Goal: Use online tool/utility: Utilize a website feature to perform a specific function

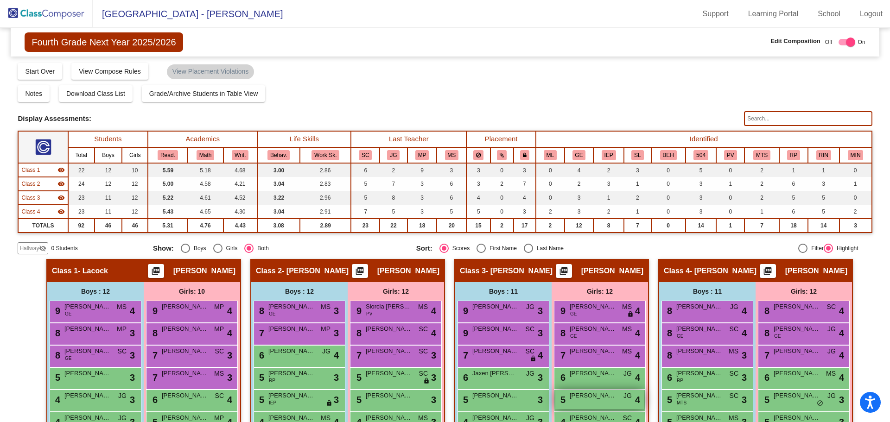
scroll to position [160, 0]
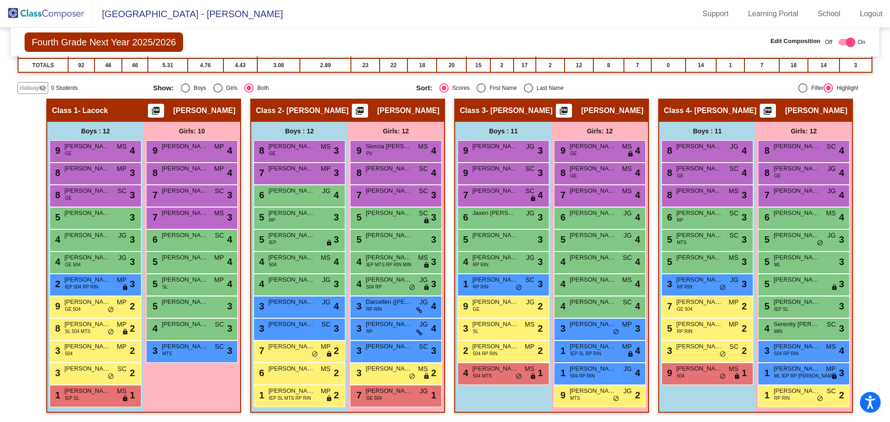
click at [49, 20] on img at bounding box center [46, 13] width 93 height 27
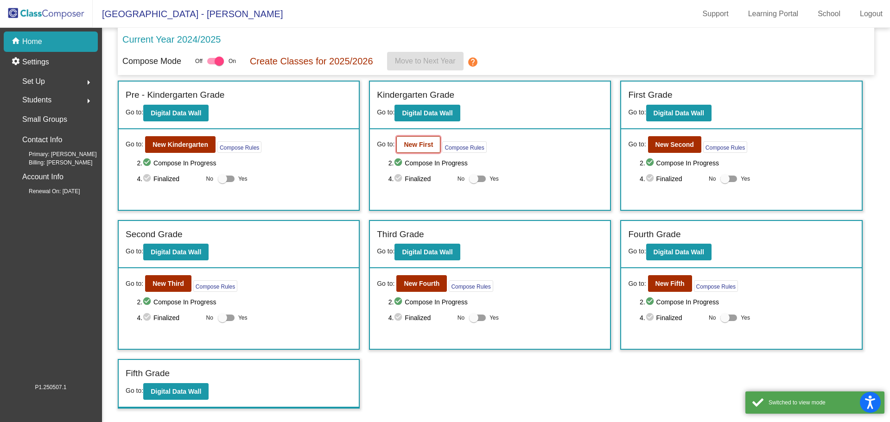
click at [424, 143] on b "New First" at bounding box center [418, 144] width 29 height 7
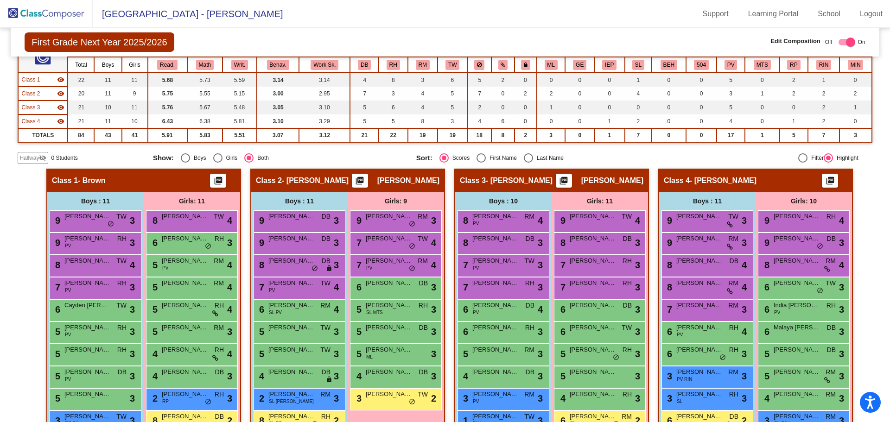
scroll to position [138, 0]
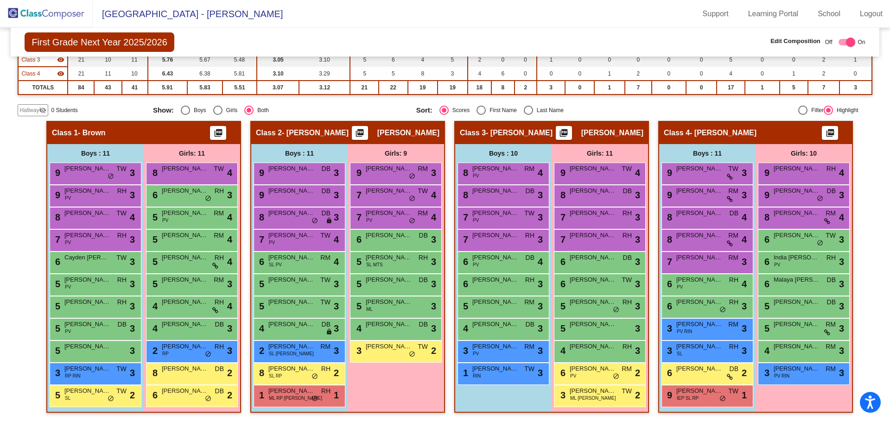
click at [57, 15] on img at bounding box center [46, 13] width 93 height 27
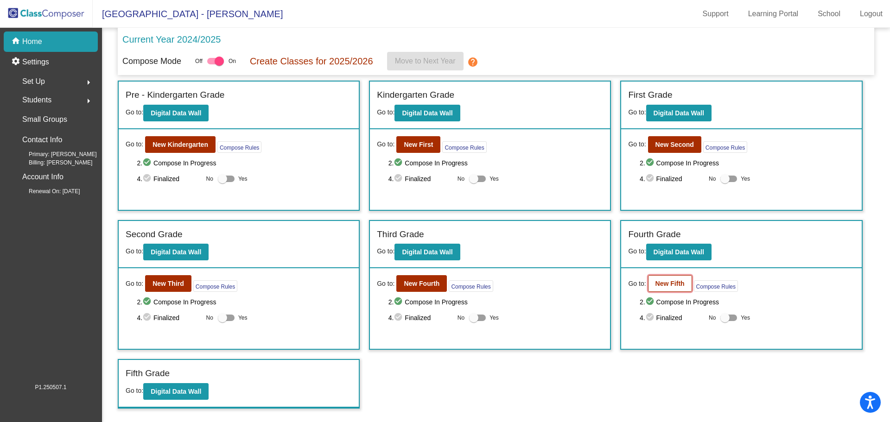
click at [675, 287] on b "New Fifth" at bounding box center [669, 283] width 29 height 7
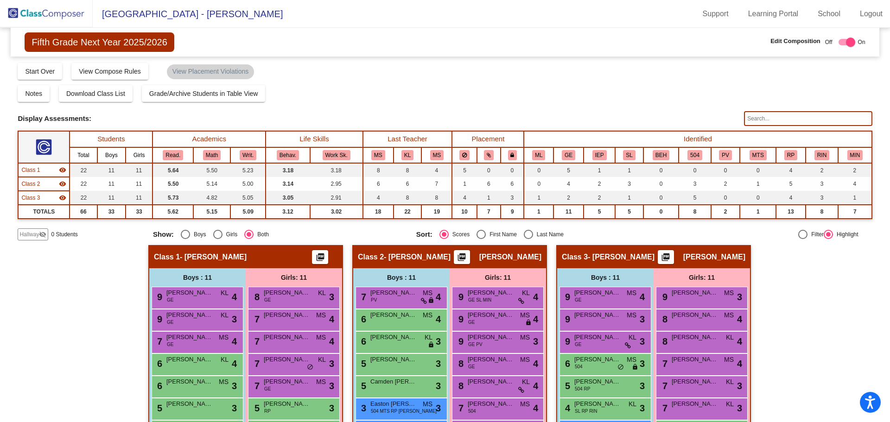
click at [46, 13] on img at bounding box center [46, 13] width 93 height 27
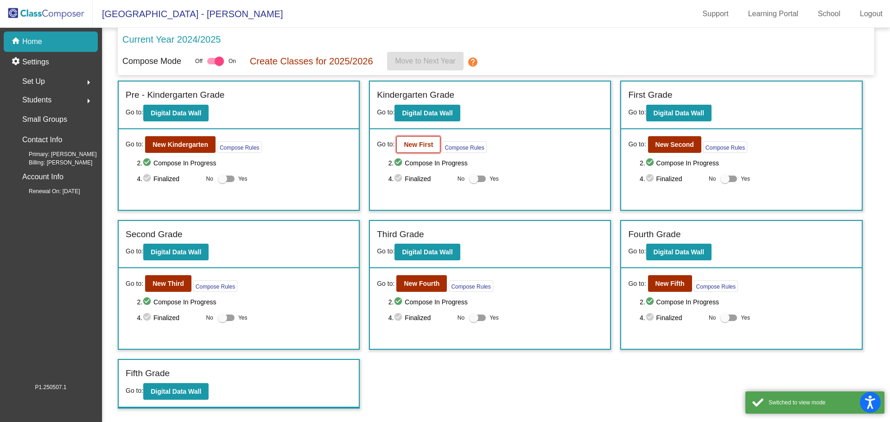
click at [418, 142] on b "New First" at bounding box center [418, 144] width 29 height 7
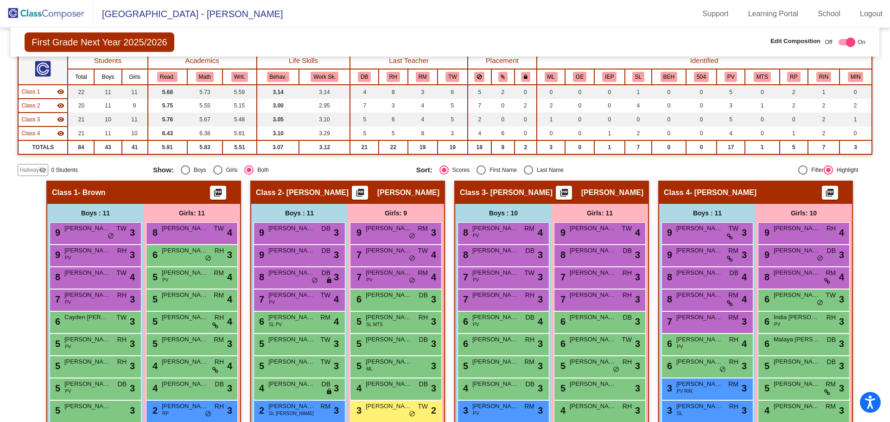
scroll to position [45, 0]
